Goal: Task Accomplishment & Management: Manage account settings

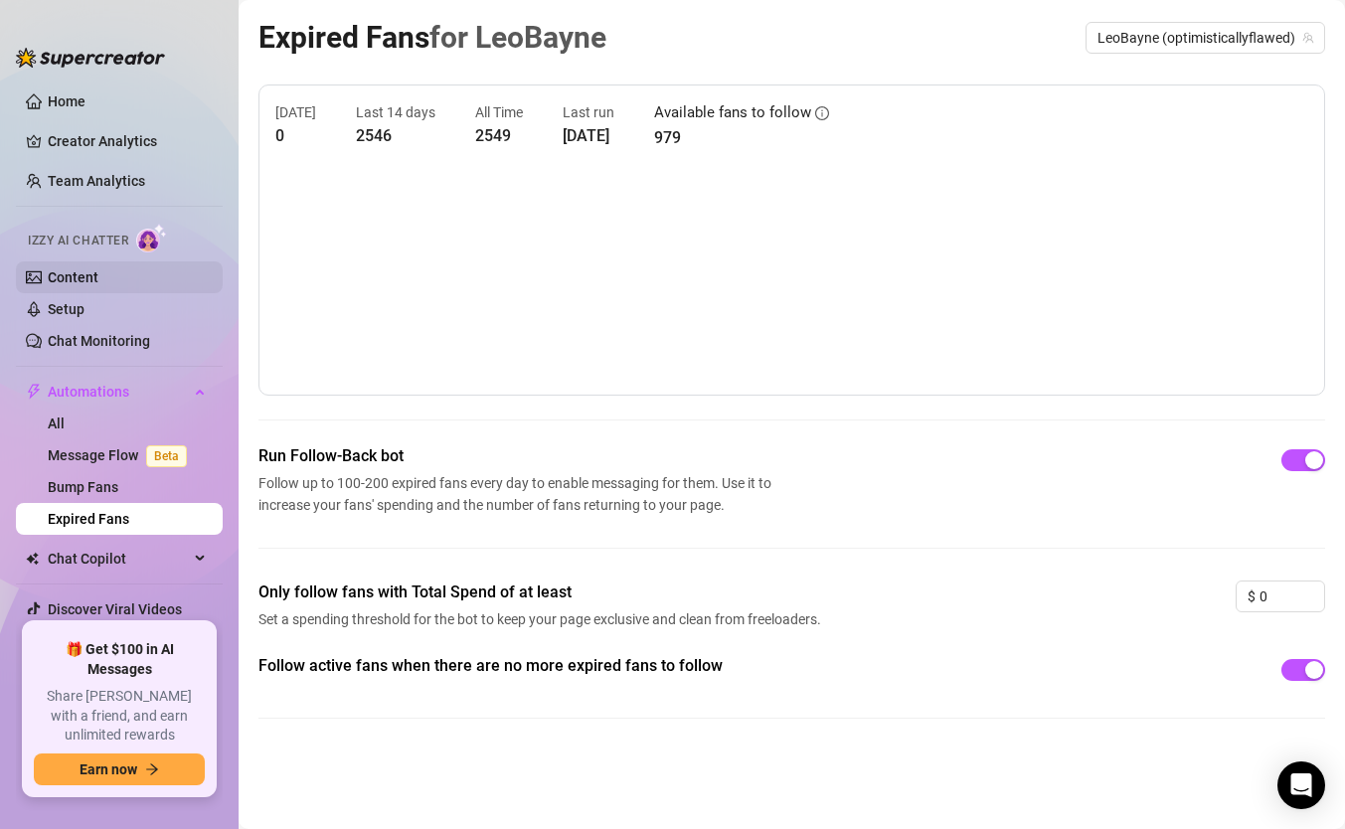
click at [79, 280] on link "Content" at bounding box center [73, 277] width 51 height 16
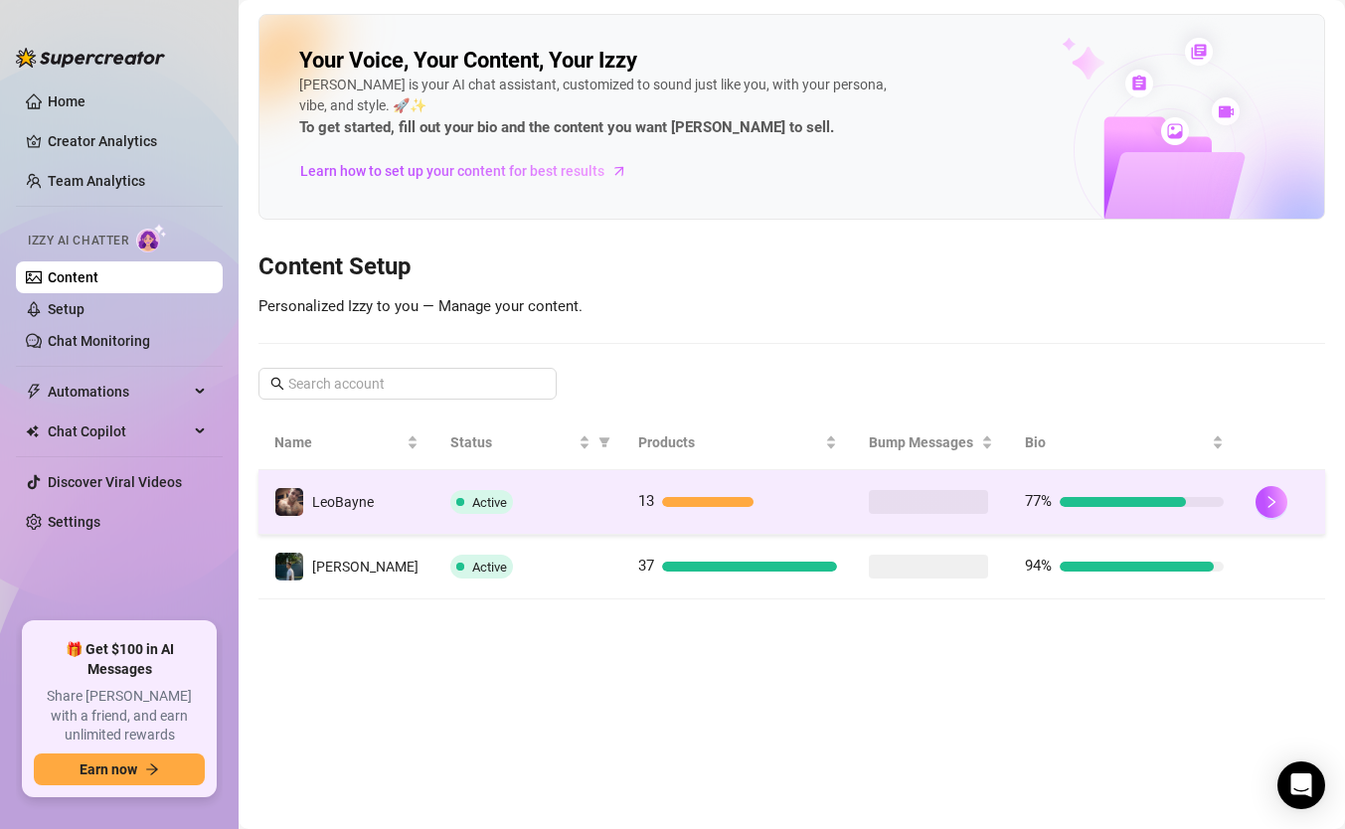
click at [622, 507] on td "13" at bounding box center [737, 502] width 231 height 65
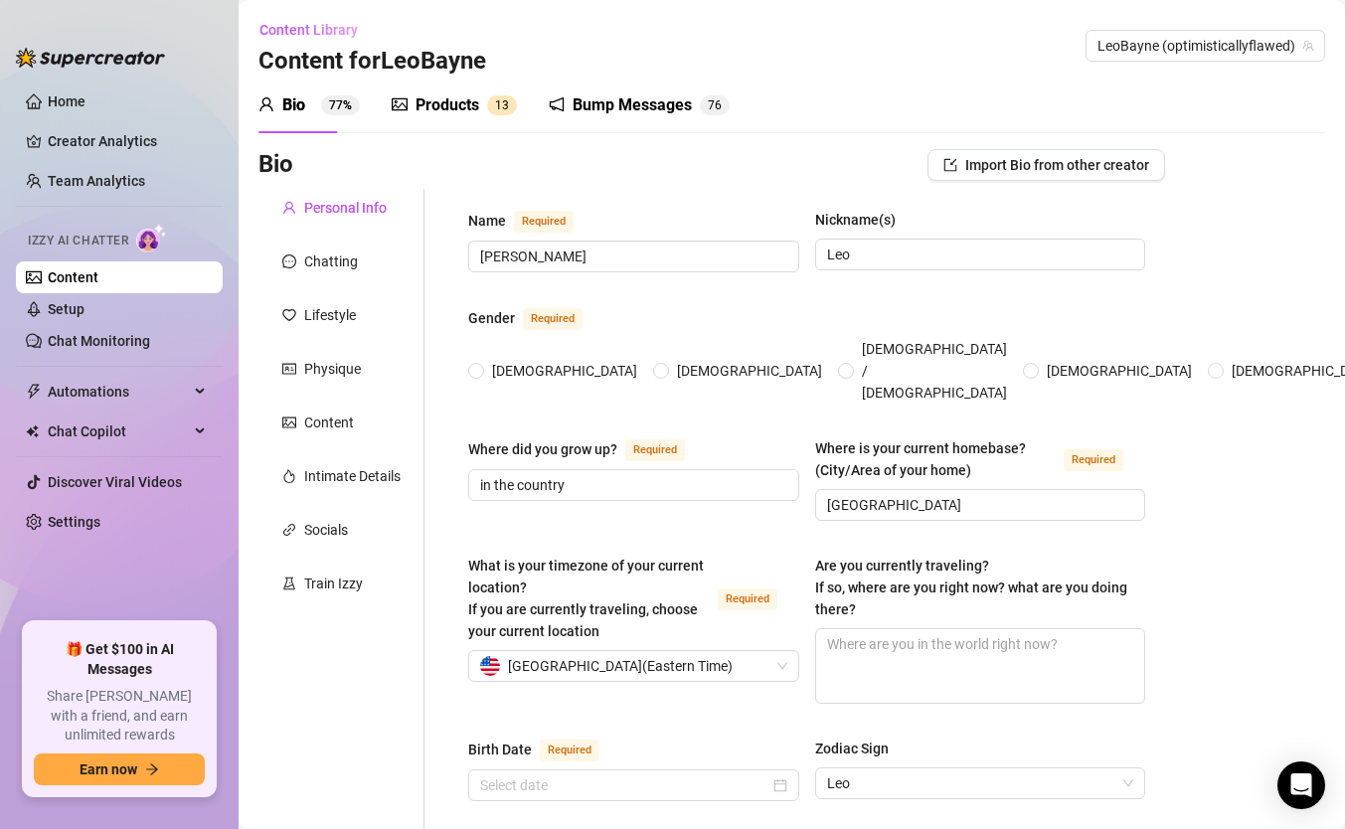
radio input "true"
type input "[DATE]"
click at [587, 113] on div "Bump Messages" at bounding box center [632, 105] width 119 height 24
